Goal: Find specific page/section: Find specific page/section

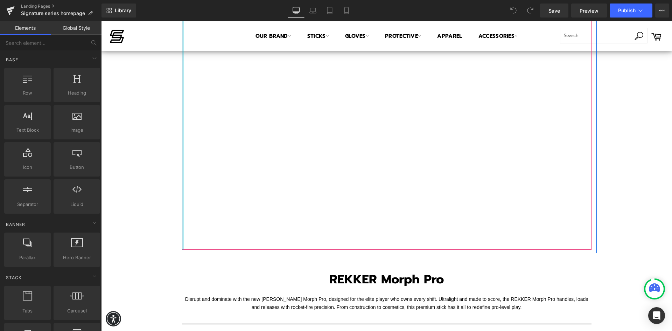
scroll to position [35, 0]
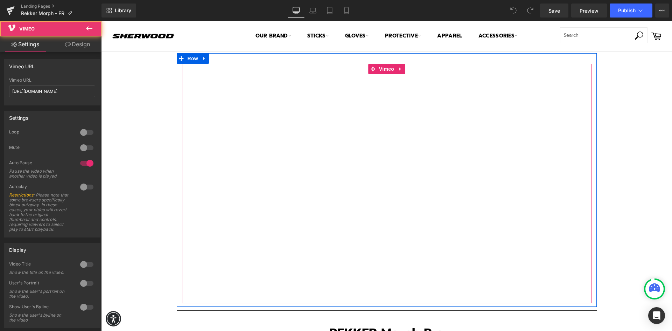
click at [392, 69] on div at bounding box center [386, 183] width 409 height 239
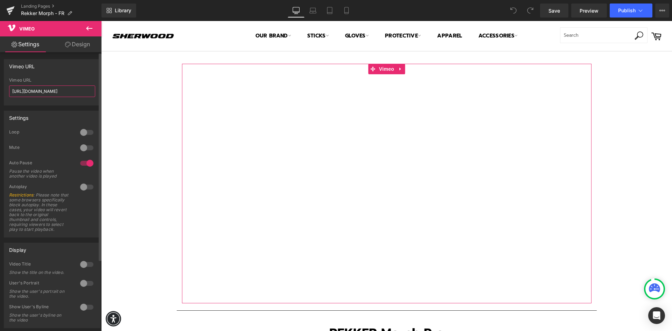
drag, startPoint x: 37, startPoint y: 92, endPoint x: 66, endPoint y: 94, distance: 28.4
click at [66, 94] on input "[URL][DOMAIN_NAME]" at bounding box center [52, 91] width 86 height 12
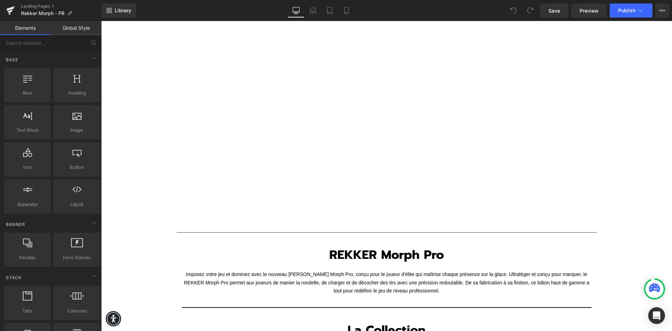
scroll to position [70, 0]
